Goal: Task Accomplishment & Management: Use online tool/utility

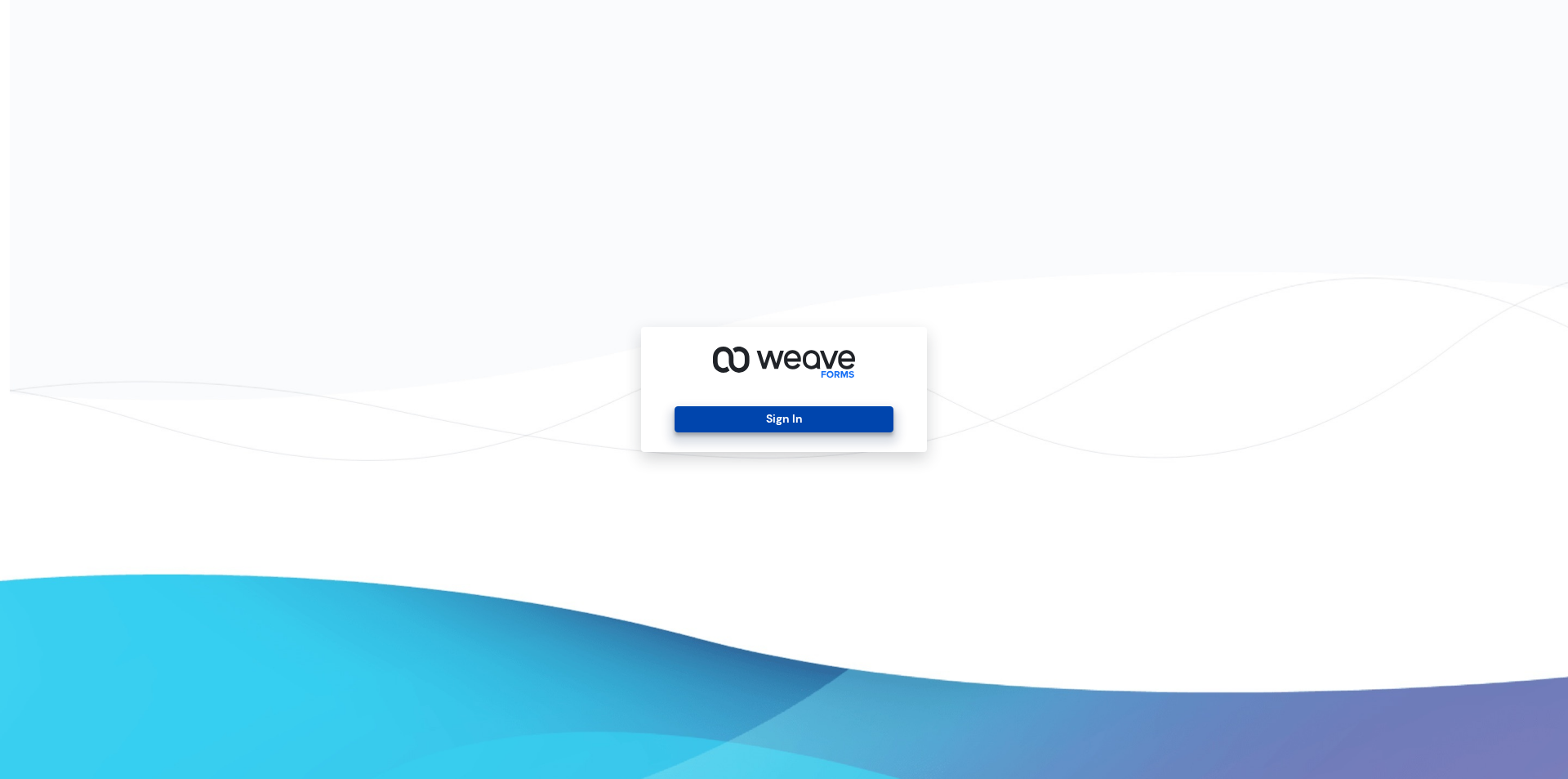
click at [784, 413] on button "Sign In" at bounding box center [784, 419] width 218 height 26
